Goal: Browse casually

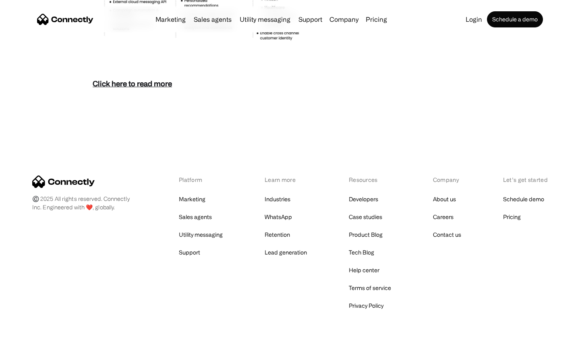
scroll to position [3493, 0]
